Goal: Task Accomplishment & Management: Manage account settings

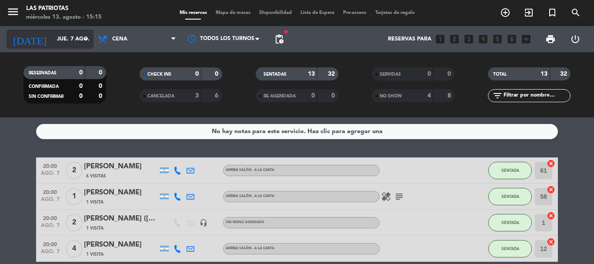
click at [53, 40] on input "jue. 7 ago." at bounding box center [89, 39] width 73 height 15
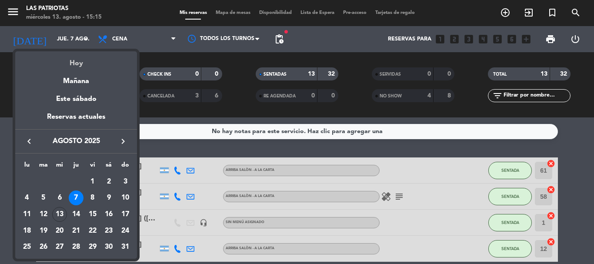
click at [77, 63] on div "Hoy" at bounding box center [76, 60] width 122 height 18
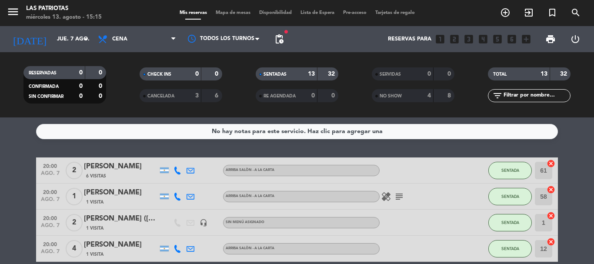
type input "mié. 13 ago."
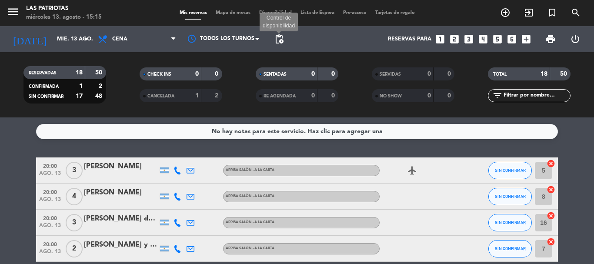
click at [283, 38] on span "pending_actions" at bounding box center [279, 39] width 10 height 10
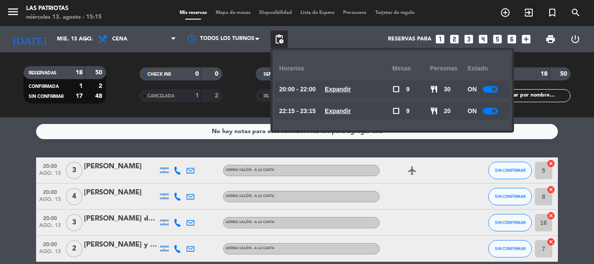
click at [488, 89] on div at bounding box center [489, 89] width 15 height 7
click at [490, 111] on div at bounding box center [489, 111] width 15 height 7
click at [495, 110] on span at bounding box center [493, 110] width 3 height 3
click at [28, 157] on div "No hay notas para este servicio. Haz clic para agregar una 20:00 [DATE] 3 Agus …" at bounding box center [297, 190] width 594 height 146
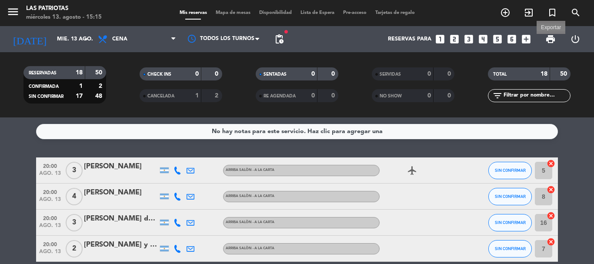
click at [555, 38] on span "print" at bounding box center [550, 39] width 10 height 10
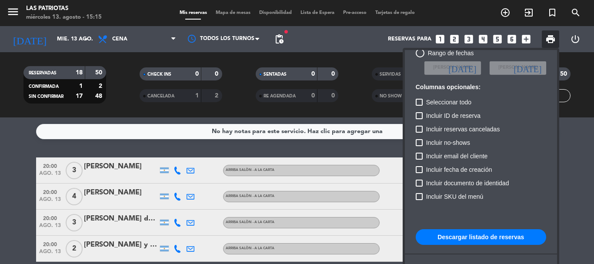
scroll to position [53, 0]
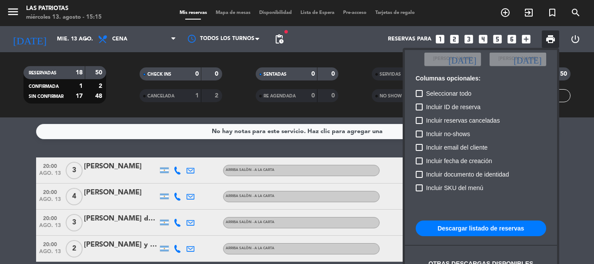
click at [520, 223] on button "Descargar listado de reservas" at bounding box center [481, 228] width 130 height 16
click at [27, 175] on div at bounding box center [297, 132] width 594 height 264
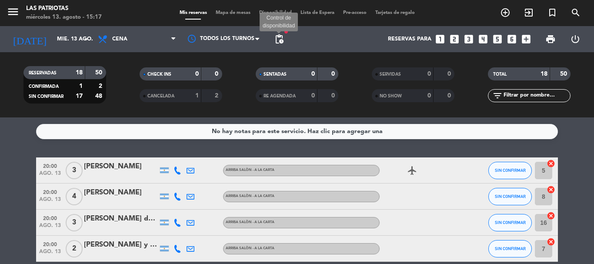
click at [281, 42] on span "pending_actions" at bounding box center [279, 39] width 10 height 10
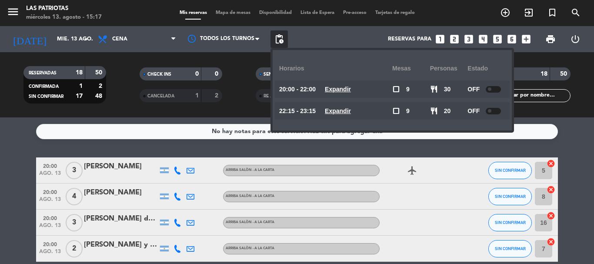
click at [495, 87] on div at bounding box center [493, 89] width 15 height 7
